Goal: Task Accomplishment & Management: Use online tool/utility

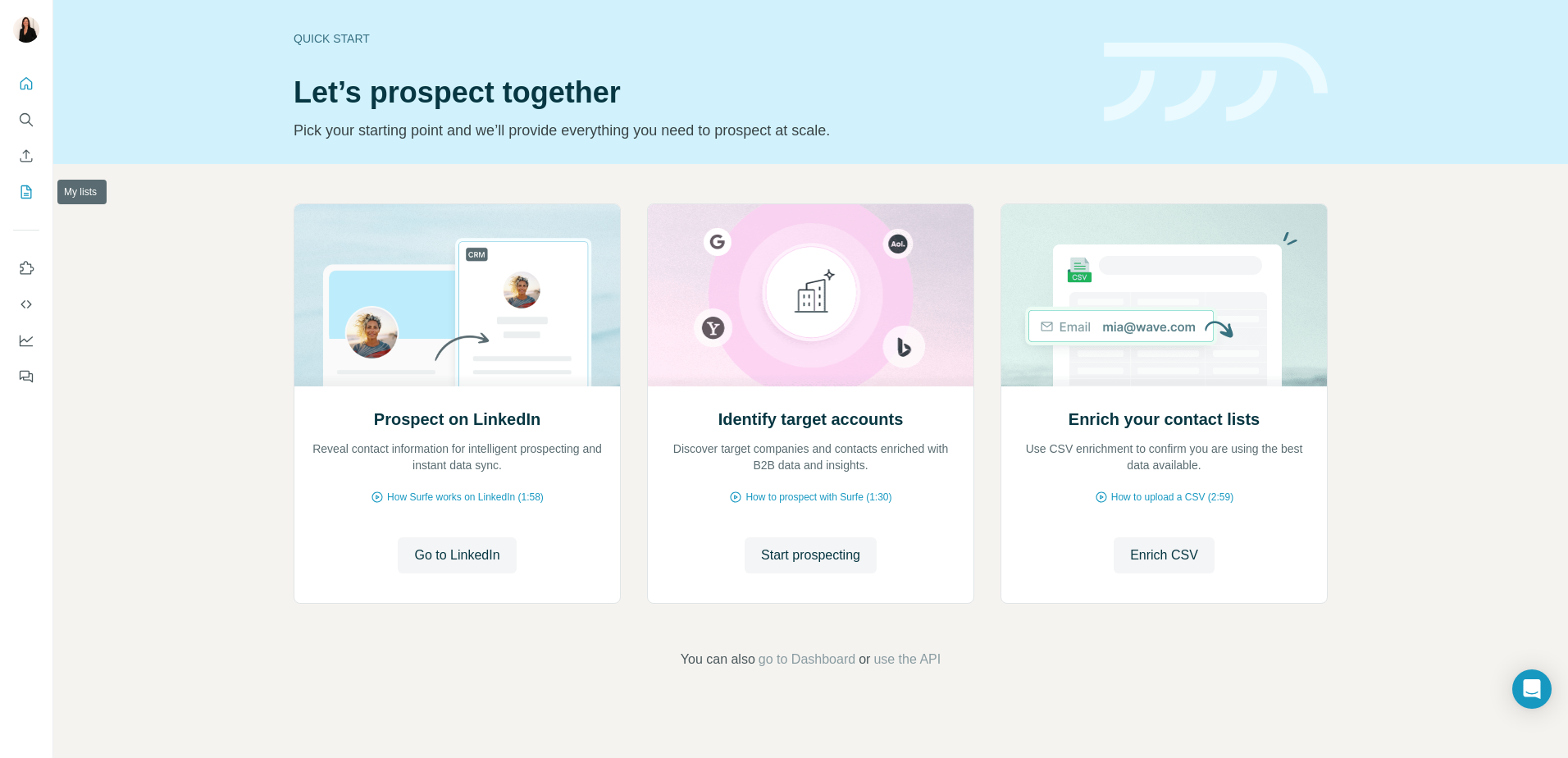
click at [28, 186] on icon "My lists" at bounding box center [26, 192] width 11 height 13
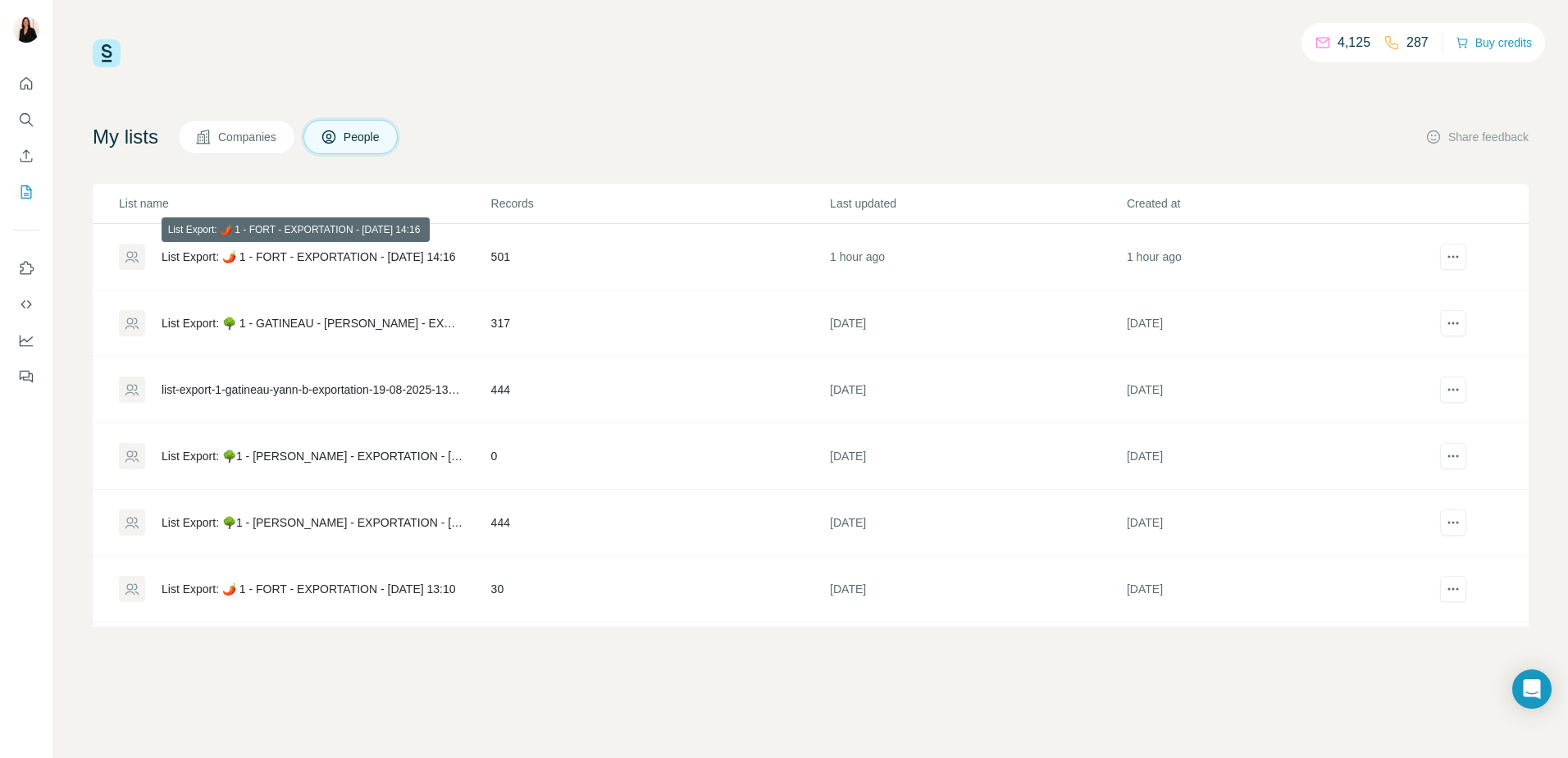
click at [264, 248] on div "List Export: 🌶️ 1 - FORT - EXPORTATION - [DATE] 14:16" at bounding box center [309, 256] width 295 height 16
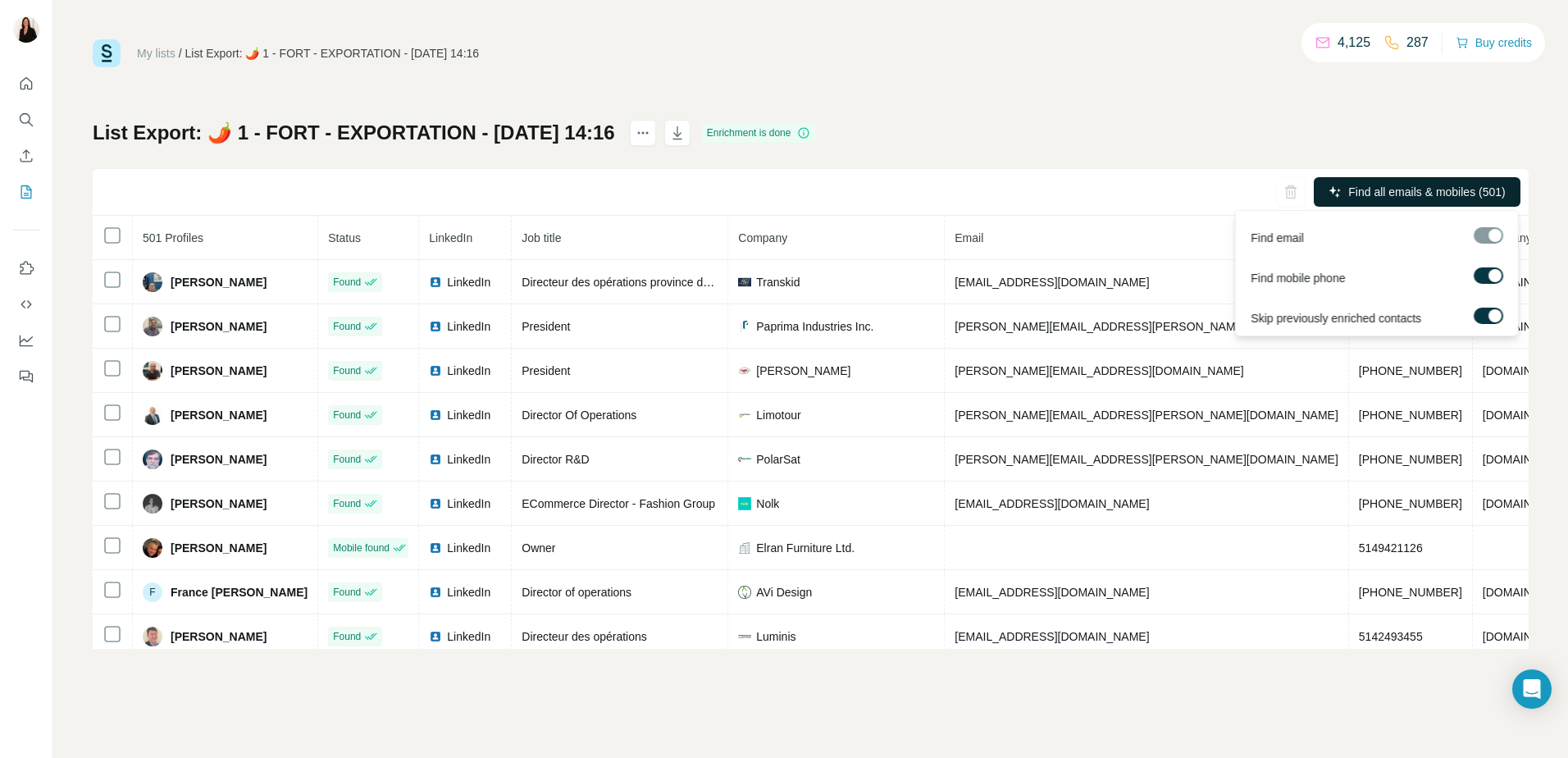
click at [1252, 200] on span "Find all emails & mobiles (501)" at bounding box center [1427, 191] width 157 height 16
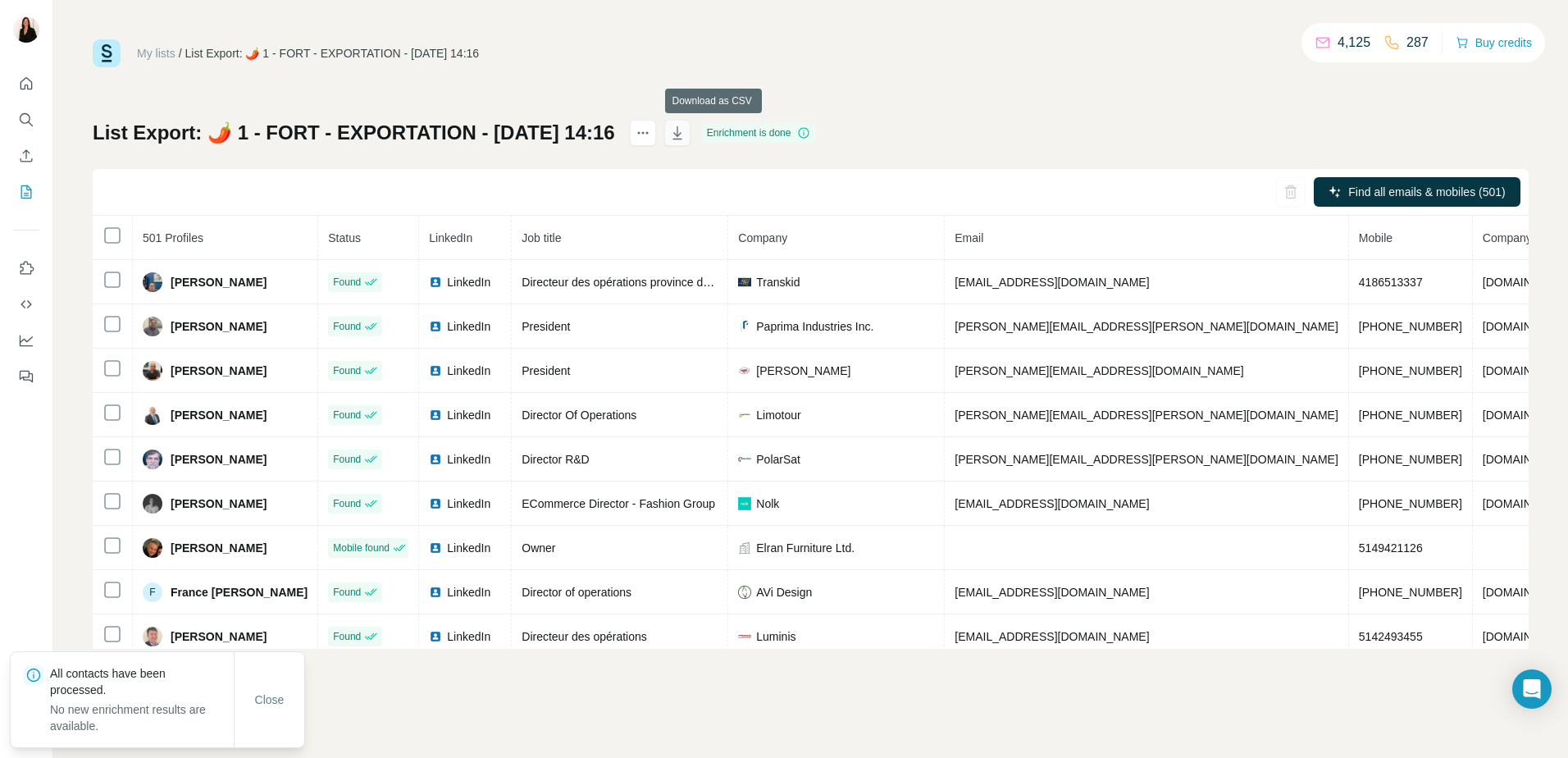
click at [685, 130] on icon "button" at bounding box center [676, 132] width 16 height 16
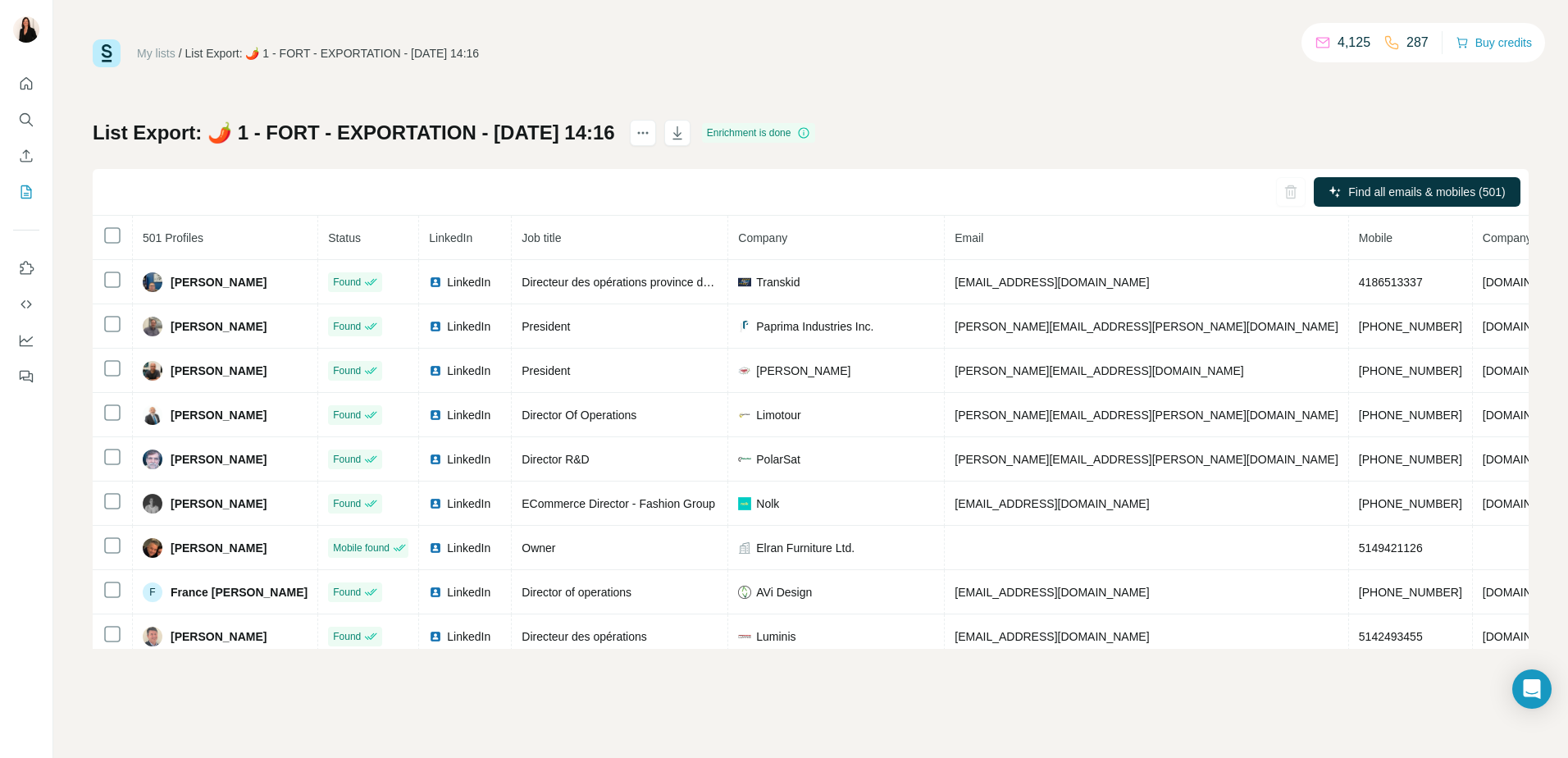
click at [1230, 86] on div "My lists / List Export: 🌶️ 1 - FORT - EXPORTATION - [DATE] 14:16 4,125 287 Buy …" at bounding box center [810, 344] width 1436 height 609
click at [1252, 104] on div "My lists / List Export: 🌶️ 1 - FORT - EXPORTATION - [DATE] 14:16 4,125 287 Buy …" at bounding box center [810, 344] width 1436 height 609
